Goal: Information Seeking & Learning: Learn about a topic

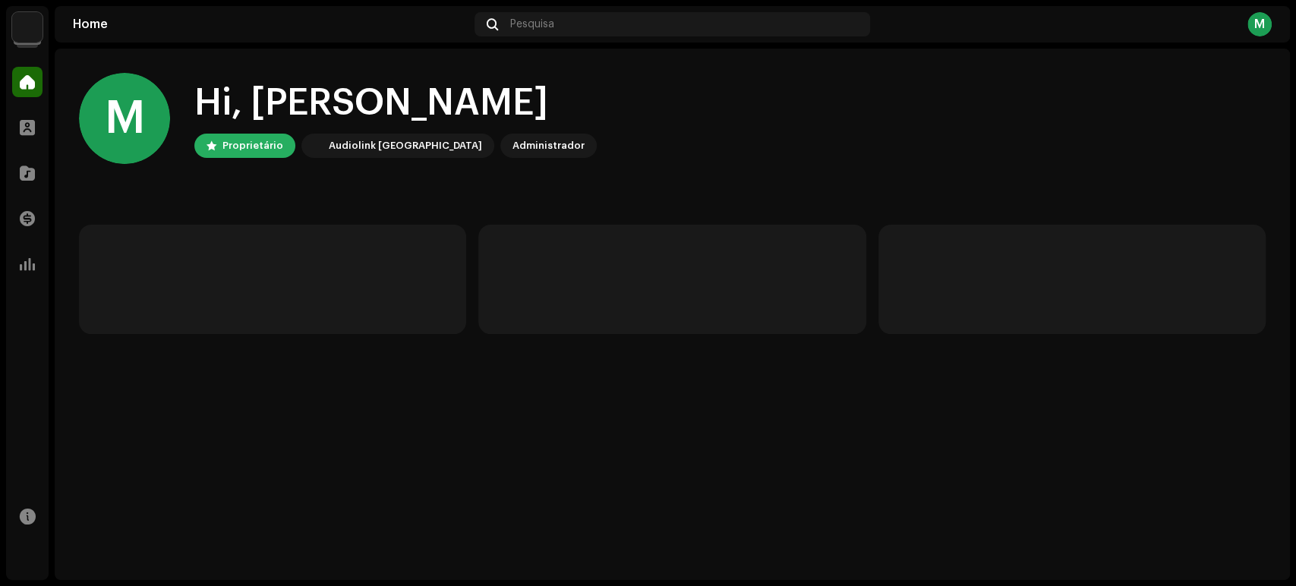
click at [31, 43] on div at bounding box center [27, 30] width 27 height 27
click at [32, 36] on img at bounding box center [27, 27] width 30 height 30
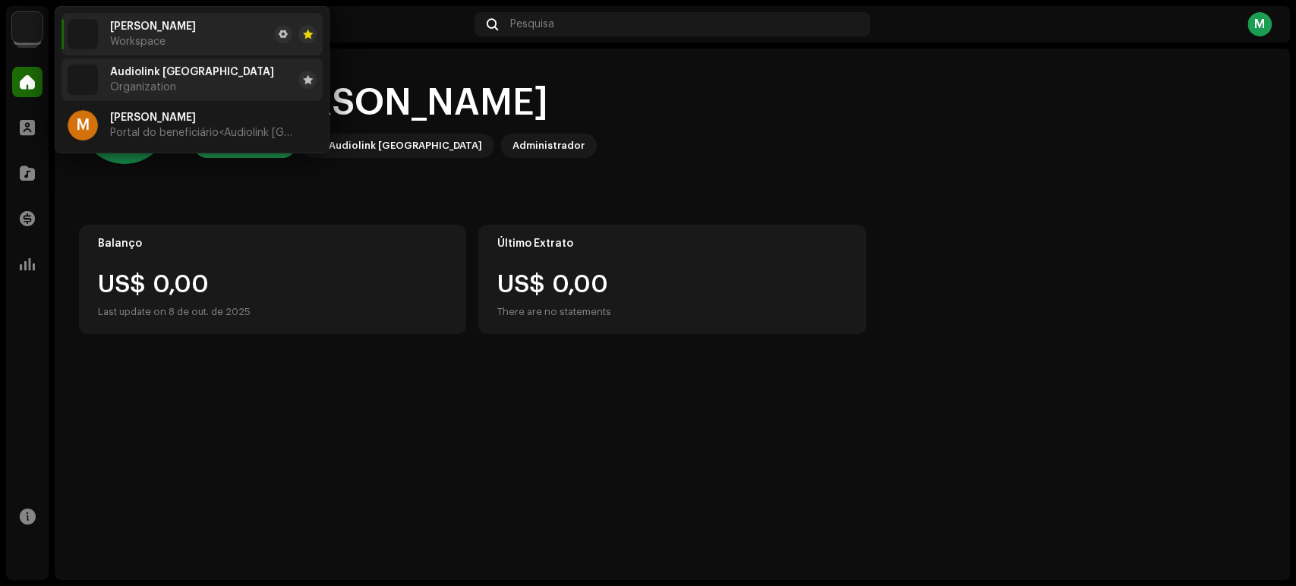
click at [148, 77] on div "Audiolink Brasil Organization" at bounding box center [192, 79] width 164 height 27
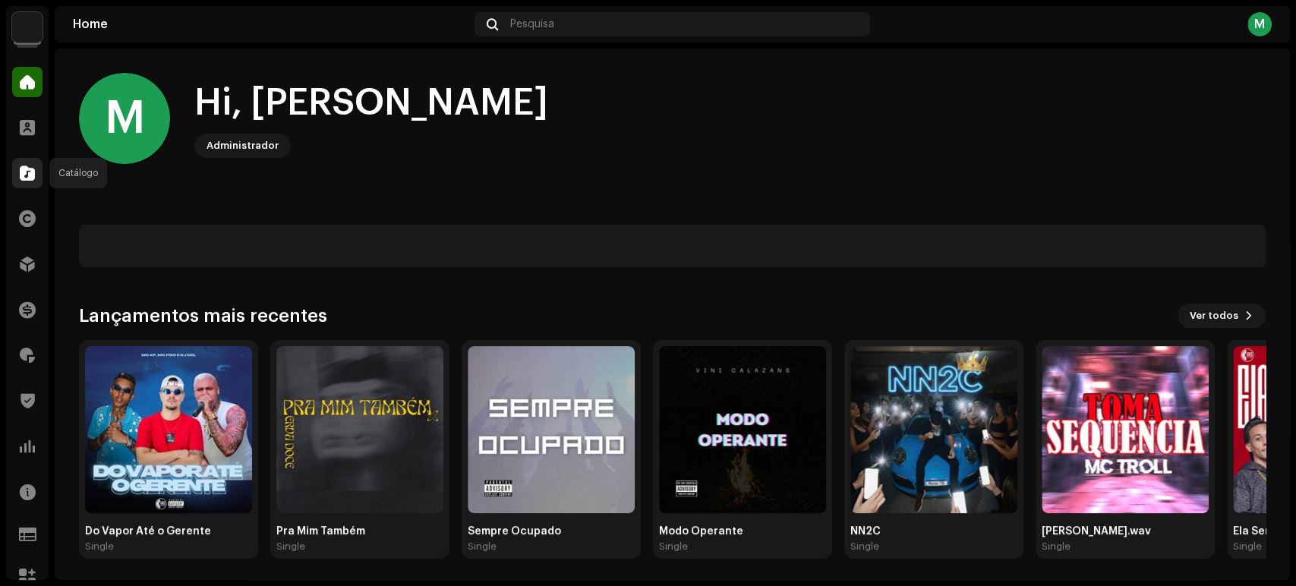
click at [27, 170] on span at bounding box center [27, 173] width 15 height 12
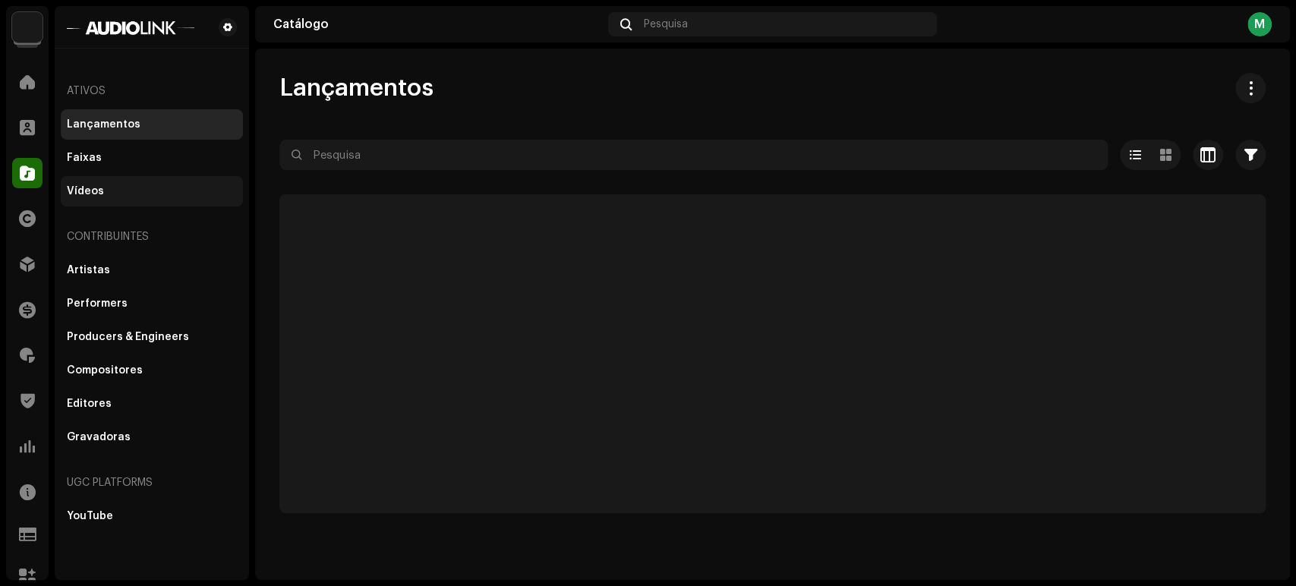
click at [88, 196] on div "Vídeos" at bounding box center [85, 191] width 37 height 12
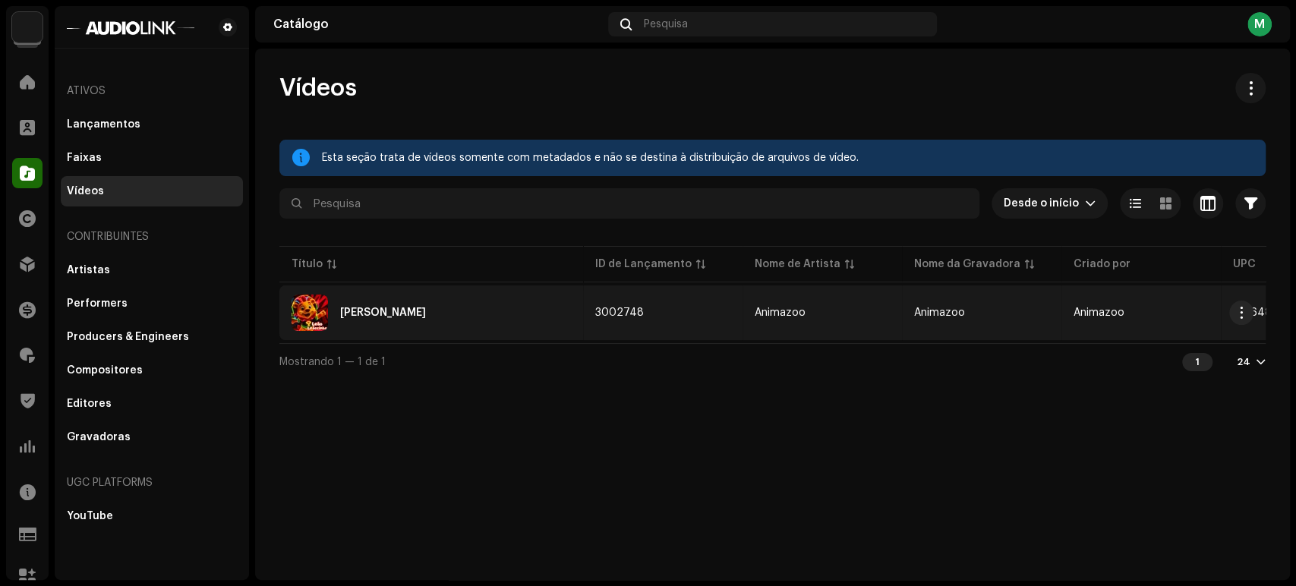
click at [425, 307] on div "[PERSON_NAME]" at bounding box center [431, 313] width 279 height 36
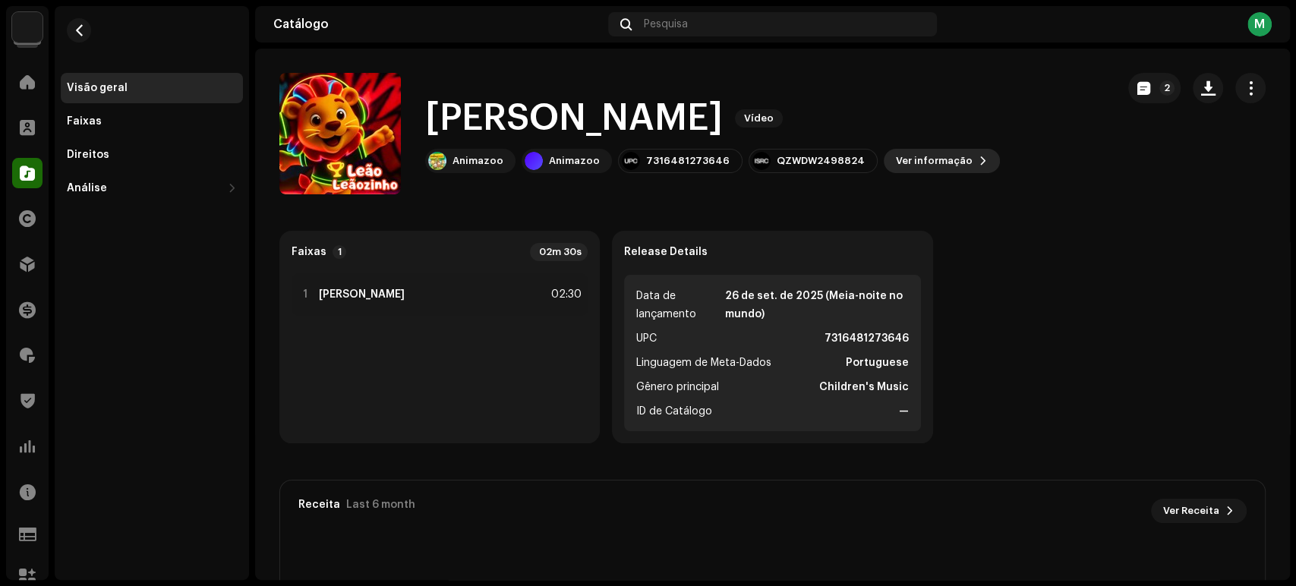
click at [979, 164] on span at bounding box center [983, 161] width 9 height 12
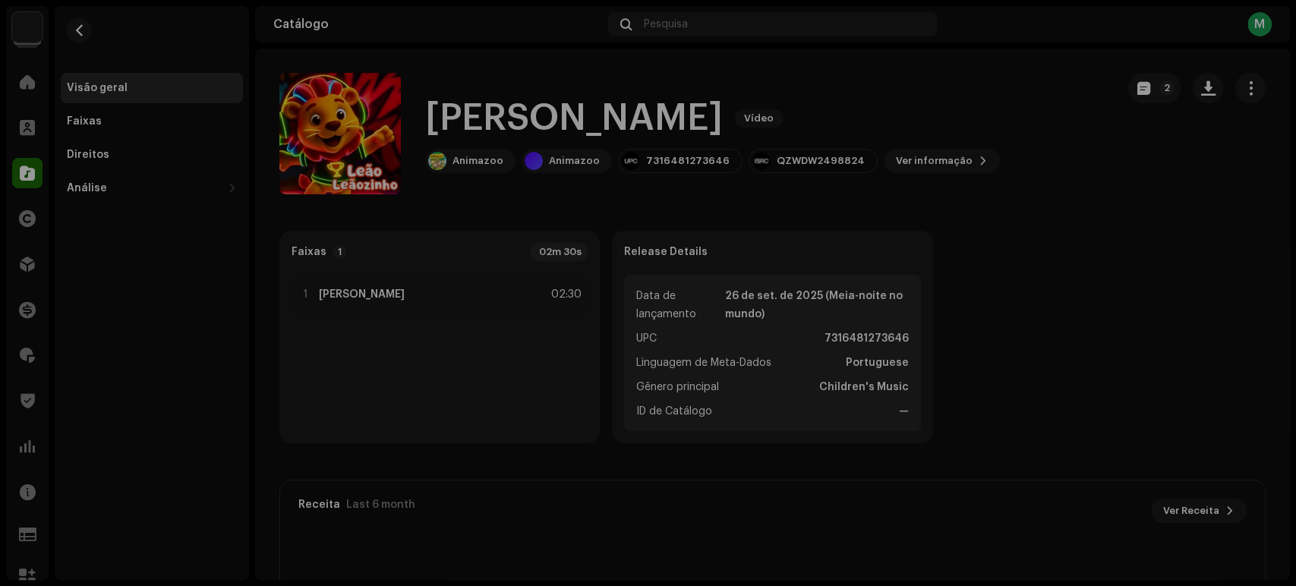
click at [994, 251] on div "[PERSON_NAME] 3002748 Metadata Distribuição Linguagem de Meta-Dados Portuguese …" at bounding box center [648, 293] width 1296 height 586
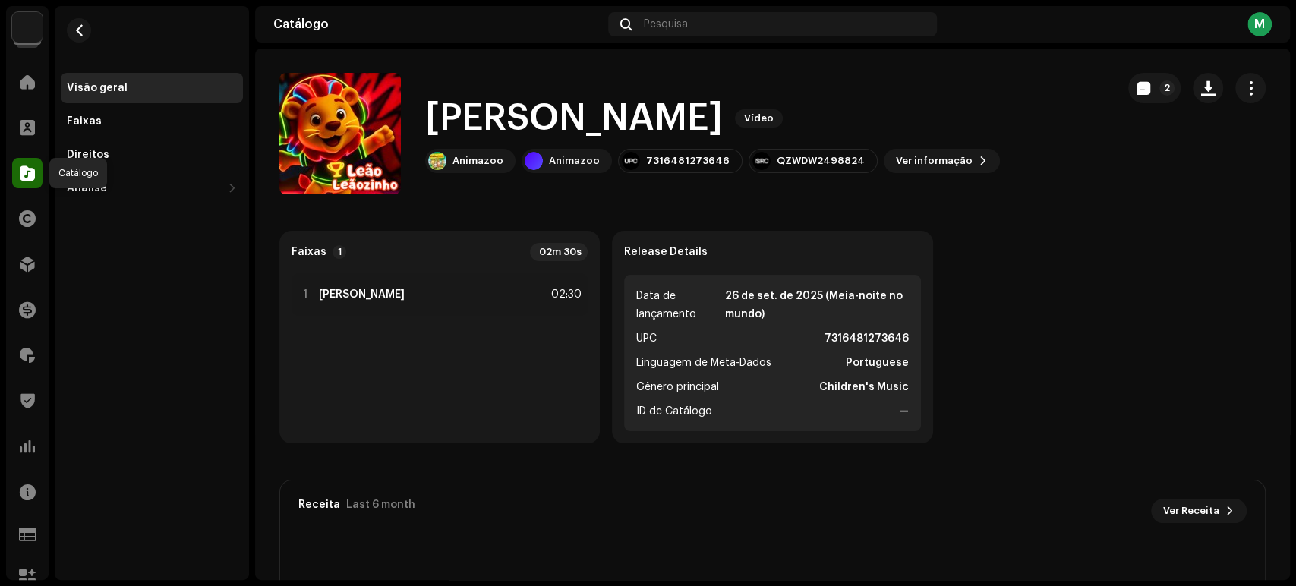
click at [30, 175] on span at bounding box center [27, 173] width 15 height 12
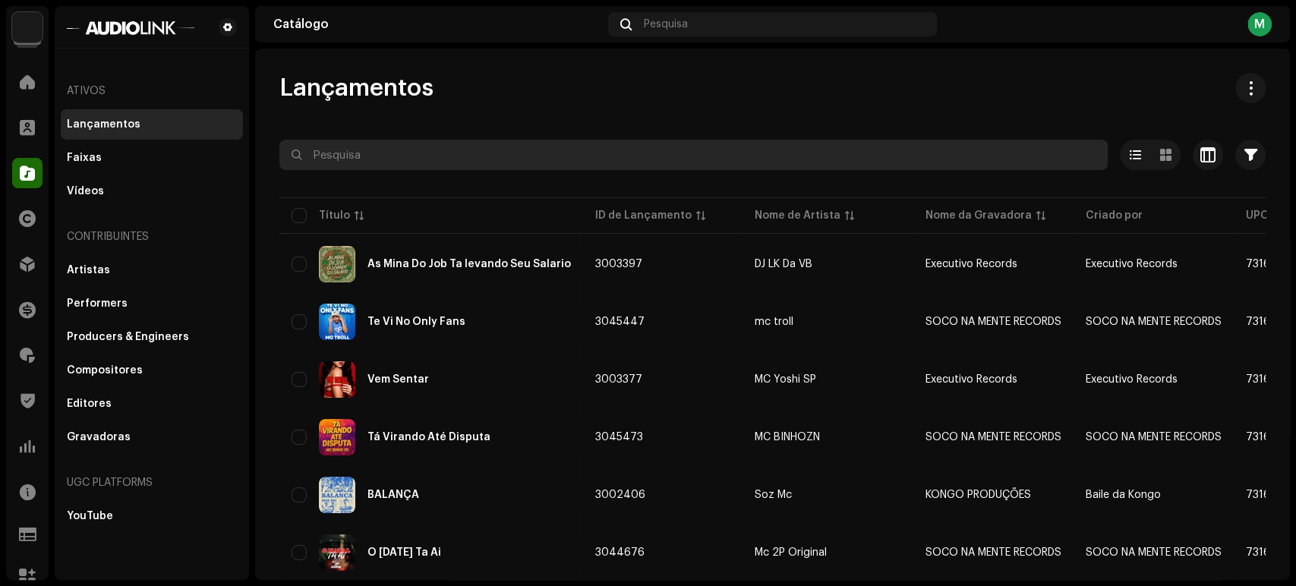
click at [371, 158] on input "text" at bounding box center [693, 155] width 829 height 30
paste input "8445824634970"
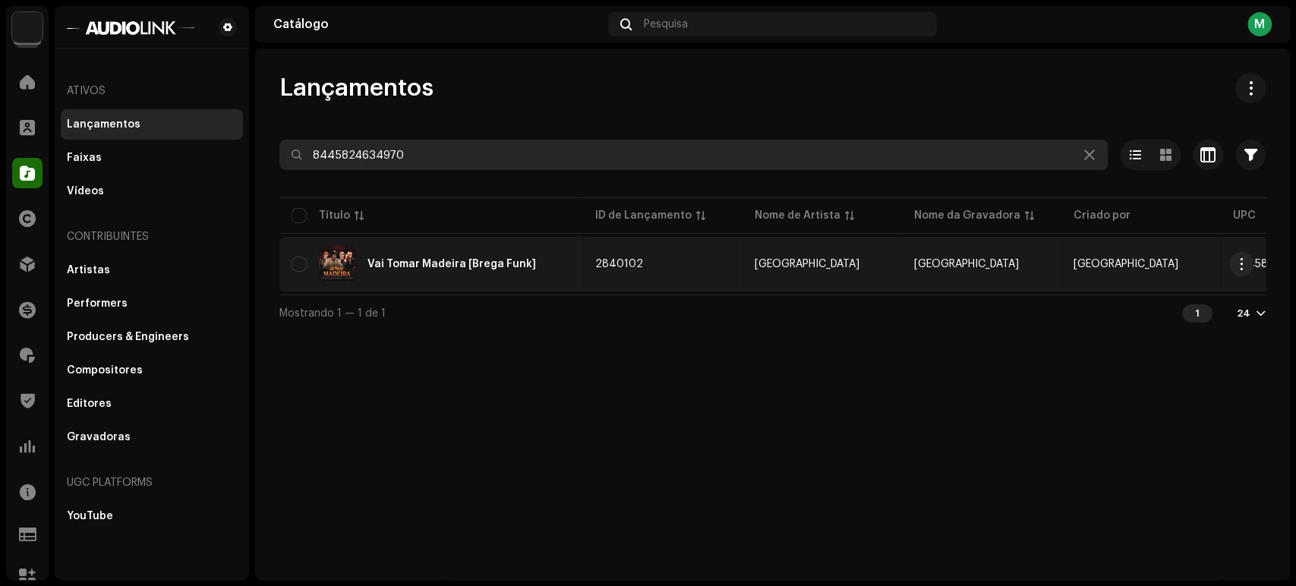
type input "8445824634970"
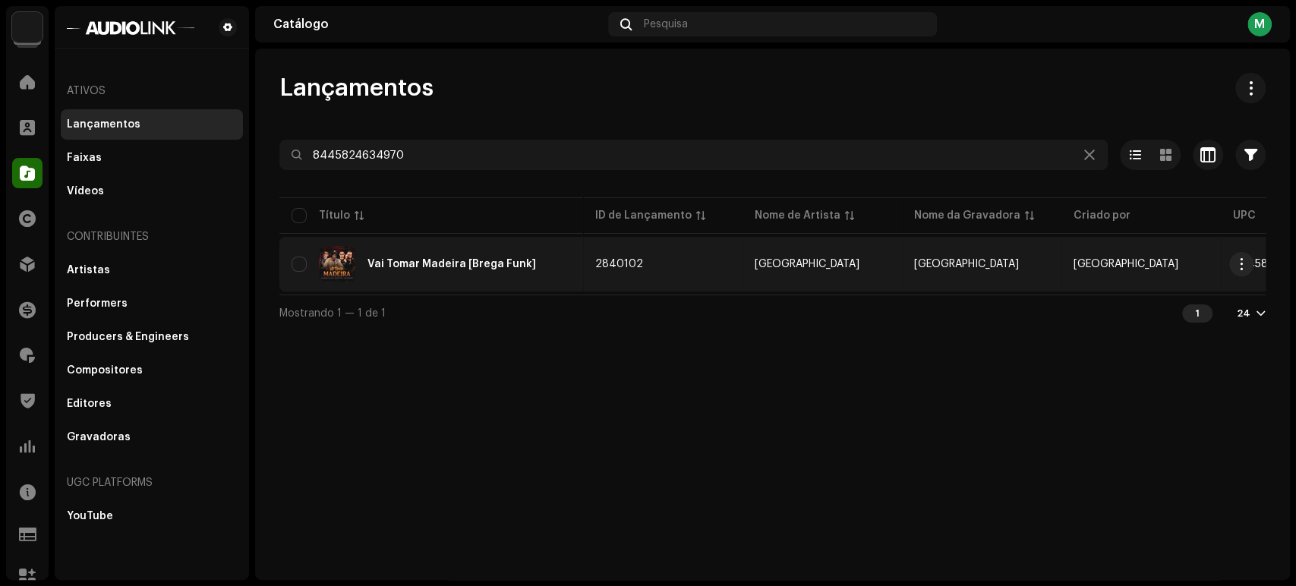
click at [441, 274] on div "Vai Tomar Madeira [Brega Funk]" at bounding box center [431, 264] width 279 height 36
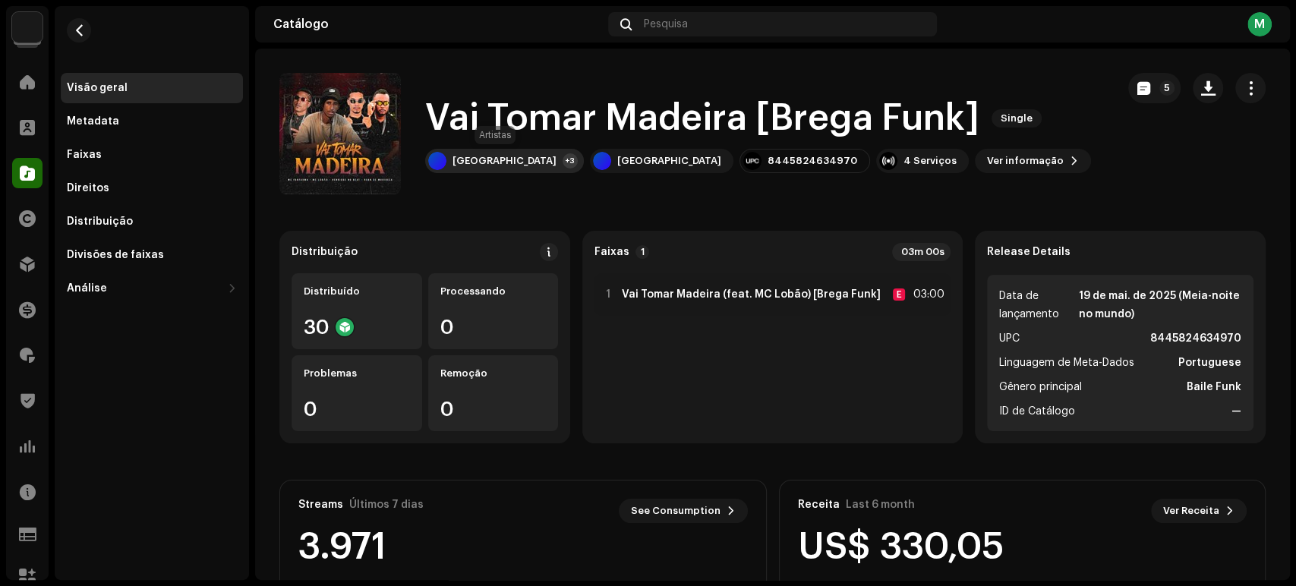
click at [551, 169] on div "[GEOGRAPHIC_DATA] +3" at bounding box center [504, 161] width 159 height 24
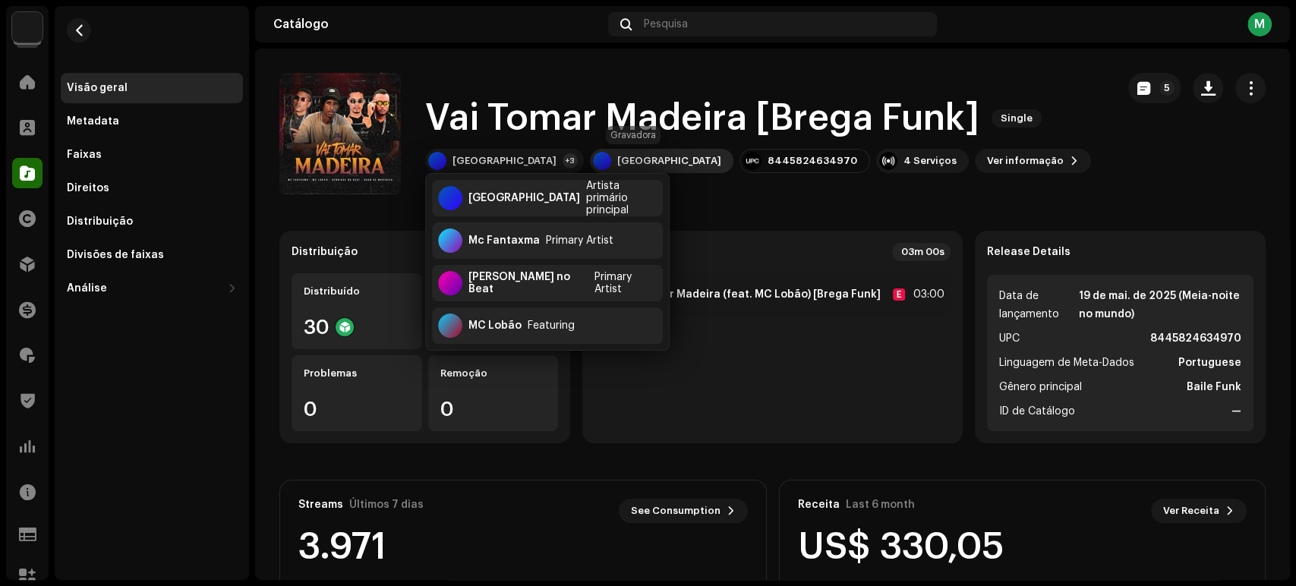
click at [625, 152] on div "[GEOGRAPHIC_DATA]" at bounding box center [662, 161] width 144 height 24
